Goal: Book appointment/travel/reservation

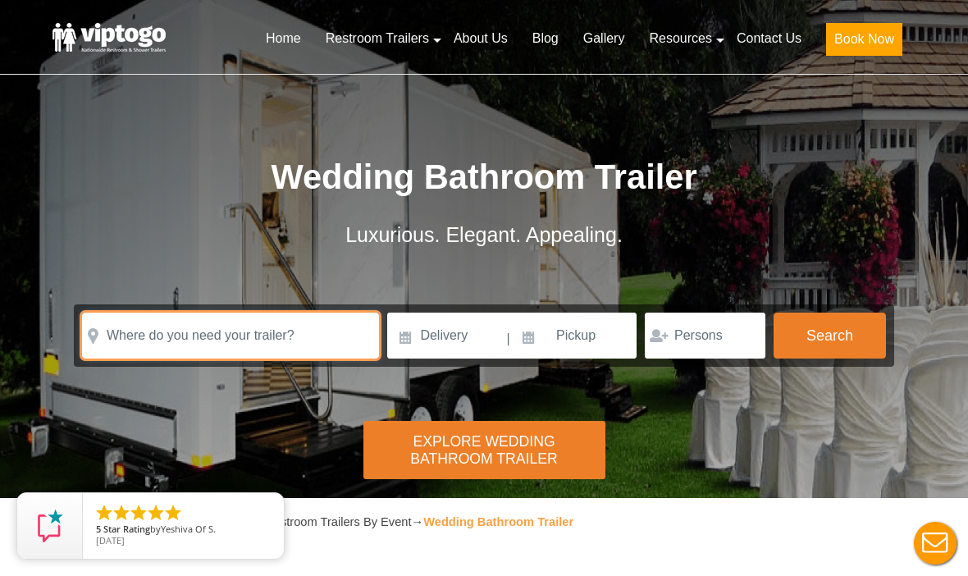
click at [176, 344] on input "text" at bounding box center [230, 336] width 297 height 46
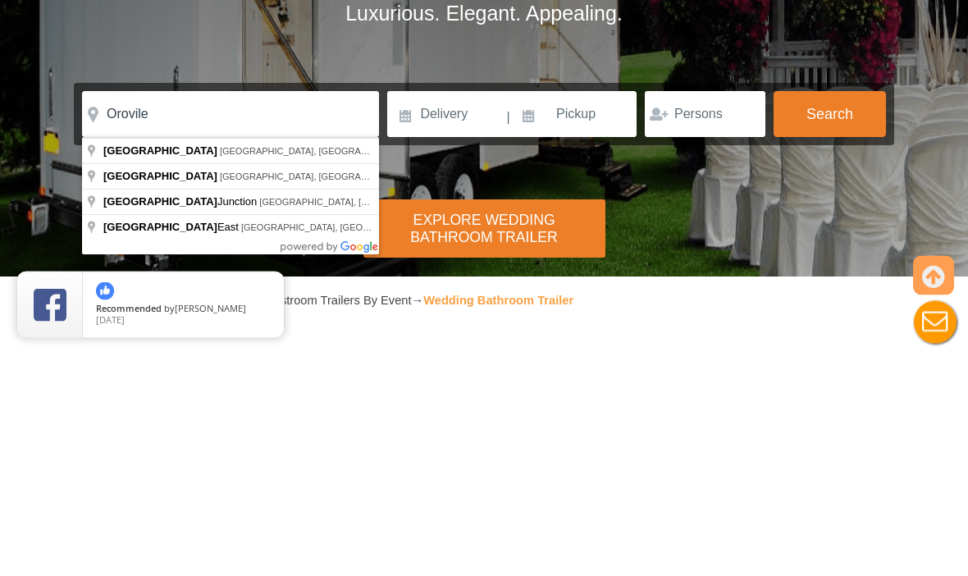
type input "[GEOGRAPHIC_DATA], [GEOGRAPHIC_DATA], [GEOGRAPHIC_DATA]"
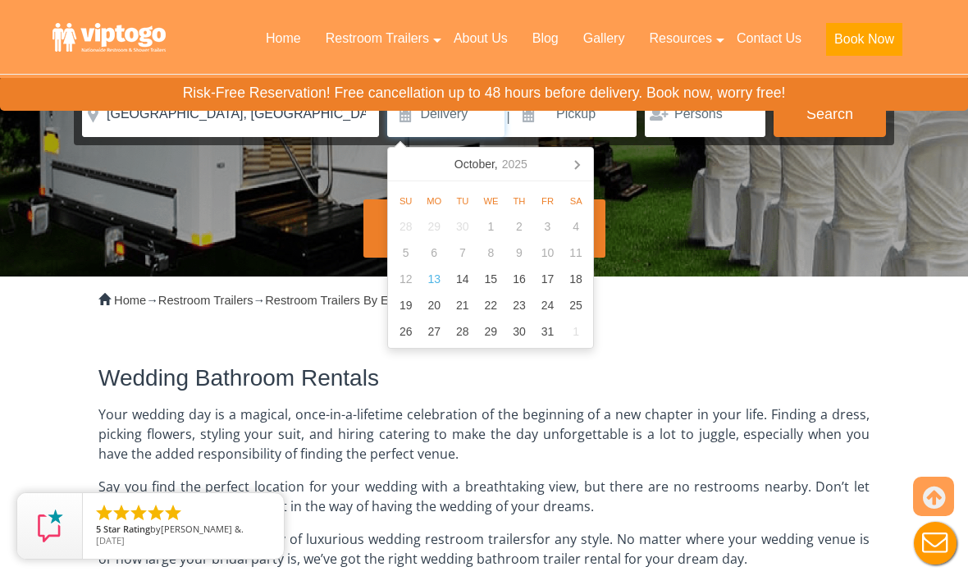
click at [580, 162] on icon at bounding box center [577, 164] width 26 height 26
click at [578, 158] on icon at bounding box center [577, 165] width 26 height 26
click at [577, 161] on icon at bounding box center [577, 165] width 26 height 26
click at [577, 162] on icon at bounding box center [577, 166] width 4 height 8
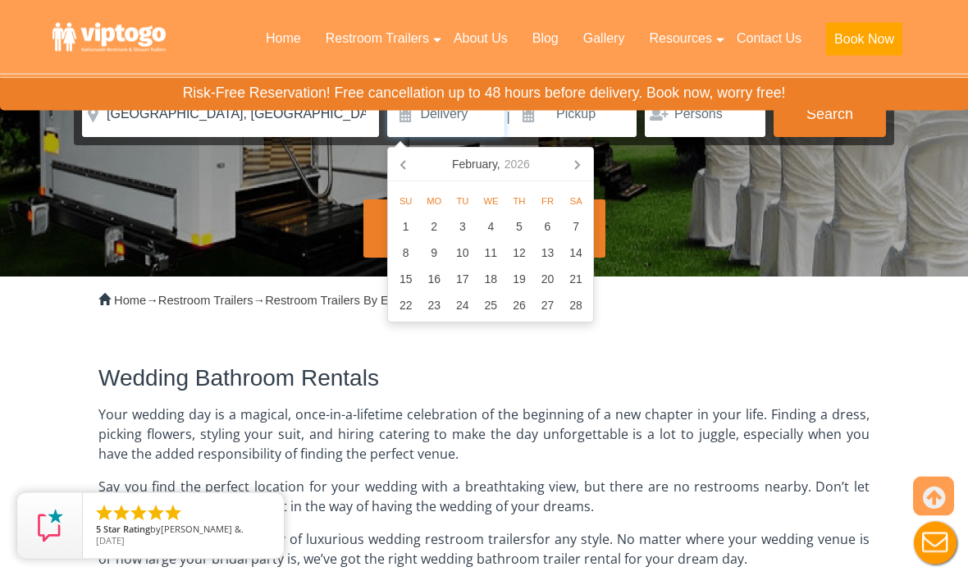
click at [576, 163] on icon at bounding box center [577, 165] width 26 height 26
click at [576, 162] on icon at bounding box center [577, 166] width 4 height 8
click at [580, 161] on icon at bounding box center [577, 165] width 26 height 26
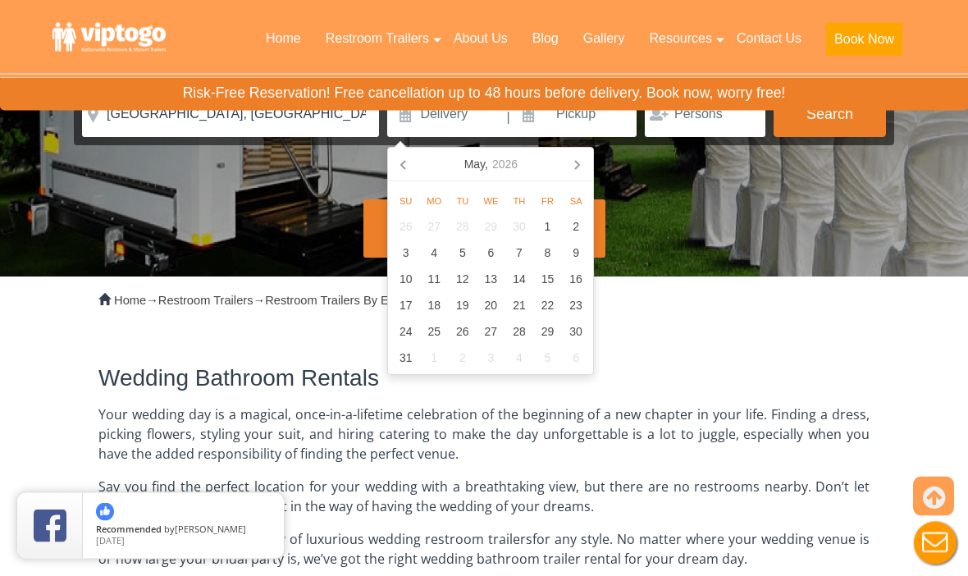
click at [579, 158] on icon at bounding box center [577, 165] width 26 height 26
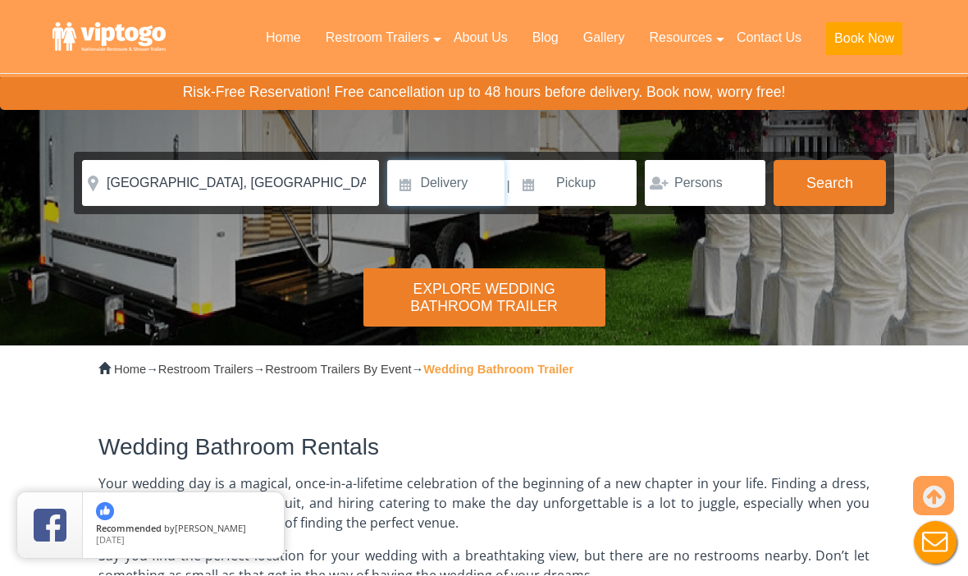
click at [460, 183] on input at bounding box center [445, 184] width 117 height 46
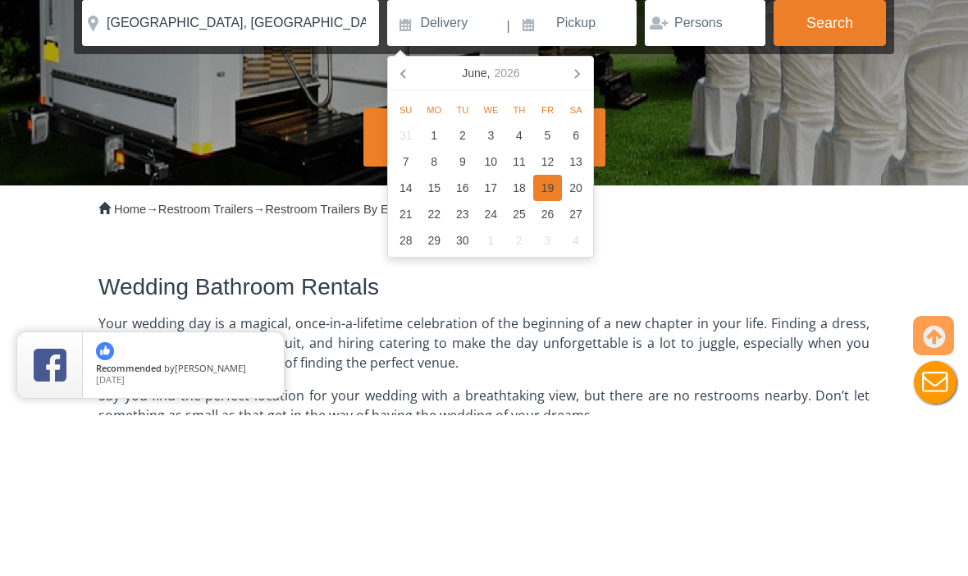
click at [548, 336] on div "19" at bounding box center [547, 349] width 29 height 26
type input "[DATE]"
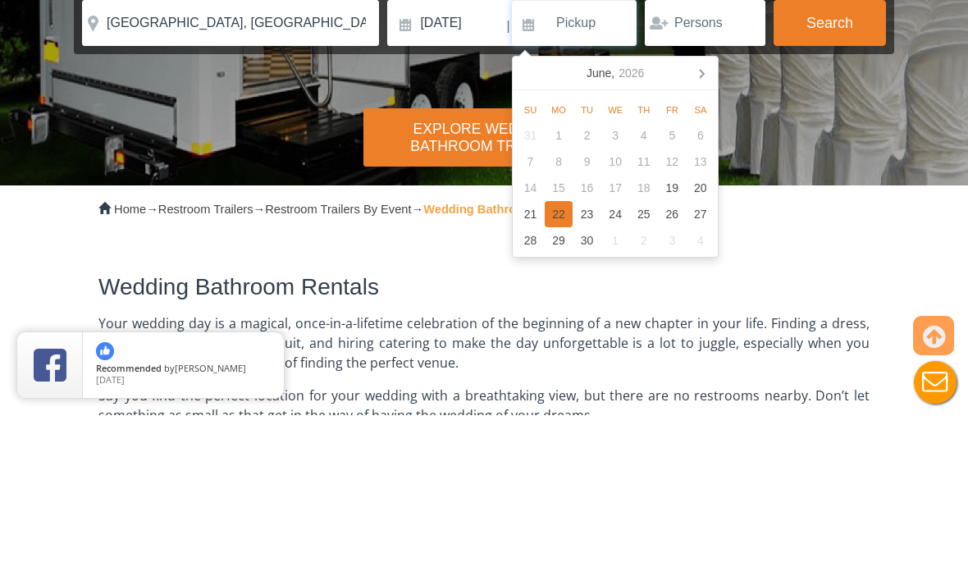
click at [555, 362] on div "22" at bounding box center [559, 375] width 29 height 26
type input "[DATE]"
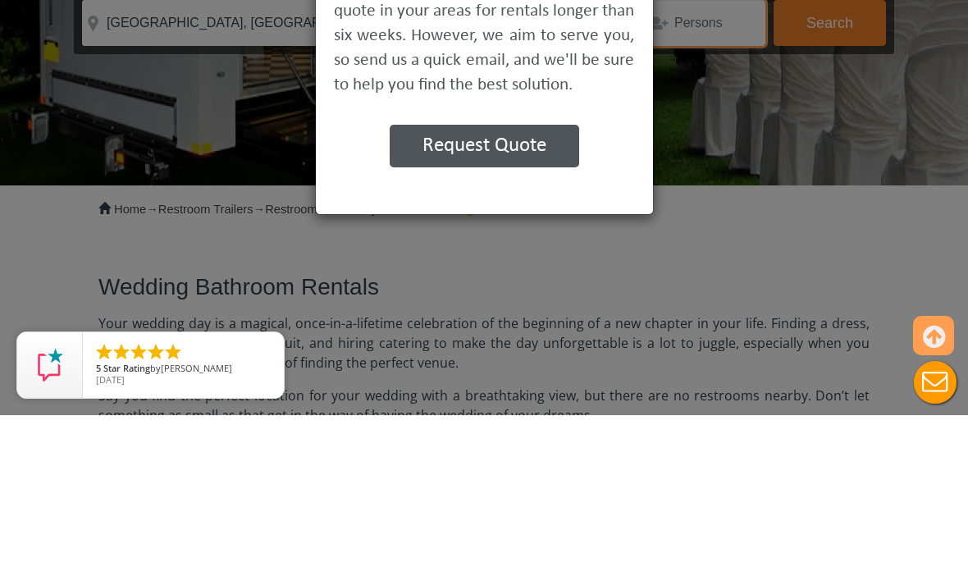
scroll to position [313, 0]
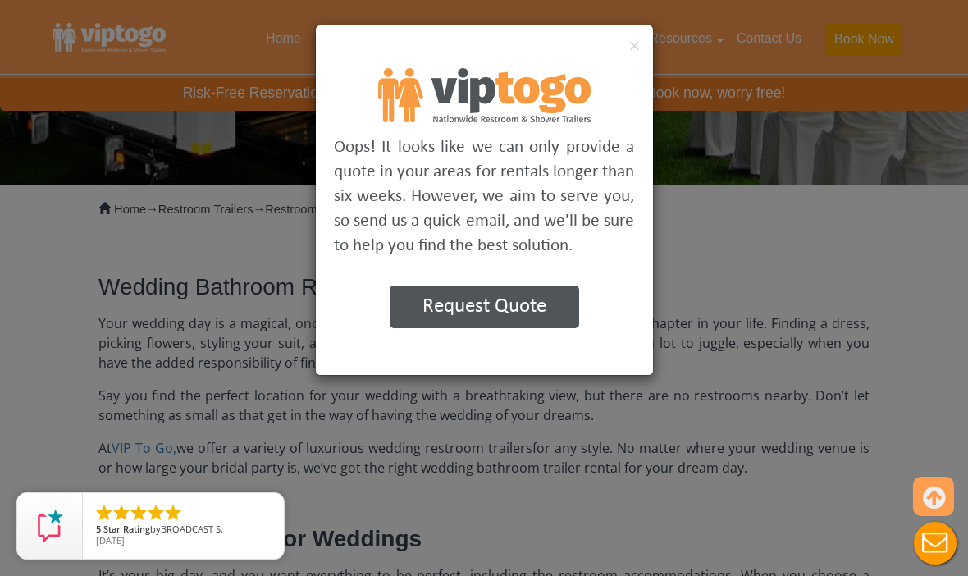
click at [638, 43] on button "×" at bounding box center [634, 46] width 11 height 20
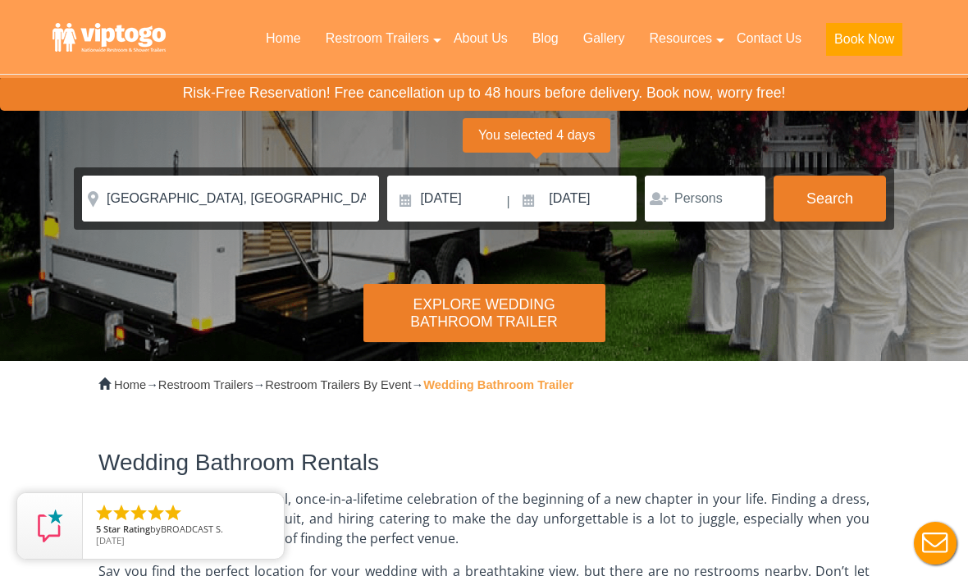
scroll to position [0, 0]
